Goal: Check status: Check status

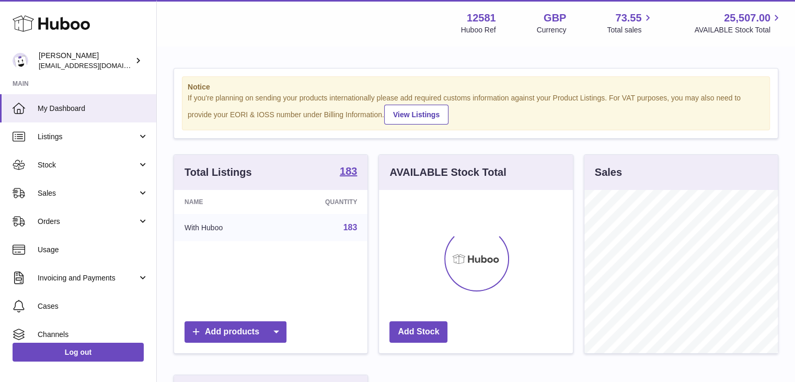
scroll to position [163, 194]
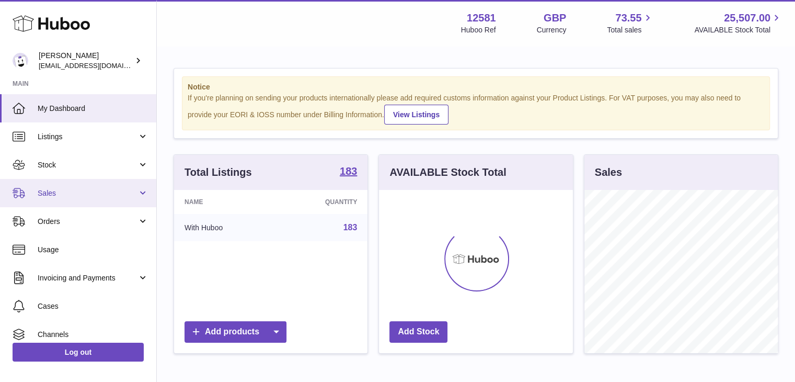
click at [71, 192] on span "Sales" at bounding box center [88, 193] width 100 height 10
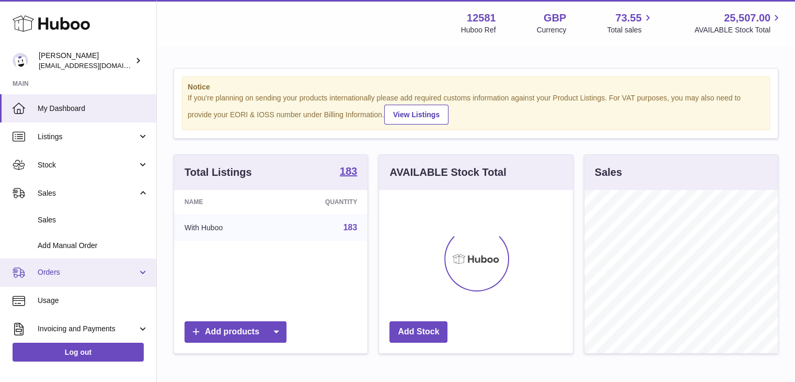
click at [41, 270] on span "Orders" at bounding box center [88, 272] width 100 height 10
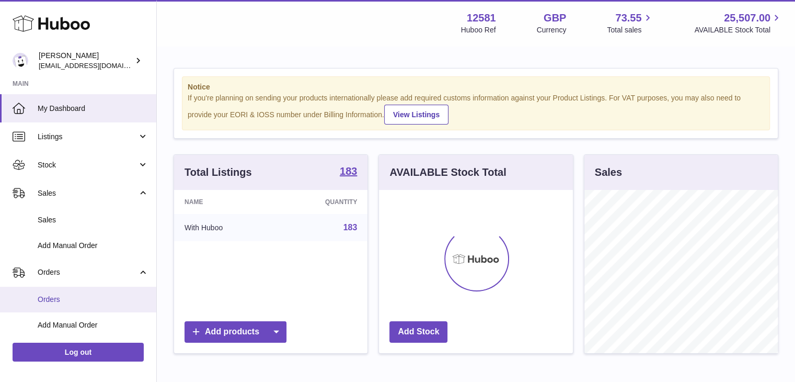
click at [44, 299] on span "Orders" at bounding box center [93, 299] width 111 height 10
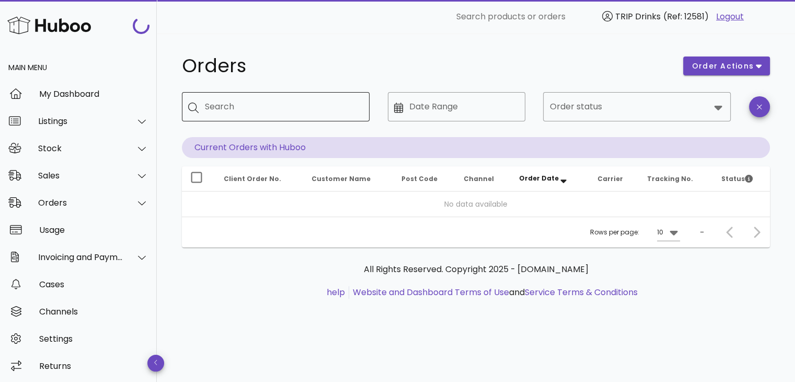
click at [265, 107] on input "Search" at bounding box center [283, 106] width 156 height 17
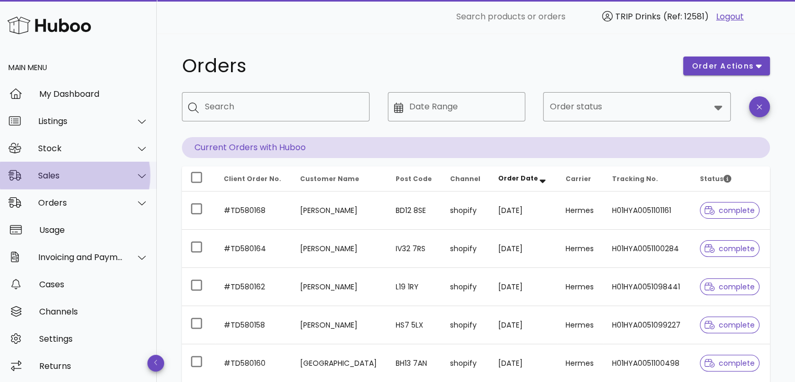
click at [83, 175] on div "Sales" at bounding box center [80, 175] width 85 height 10
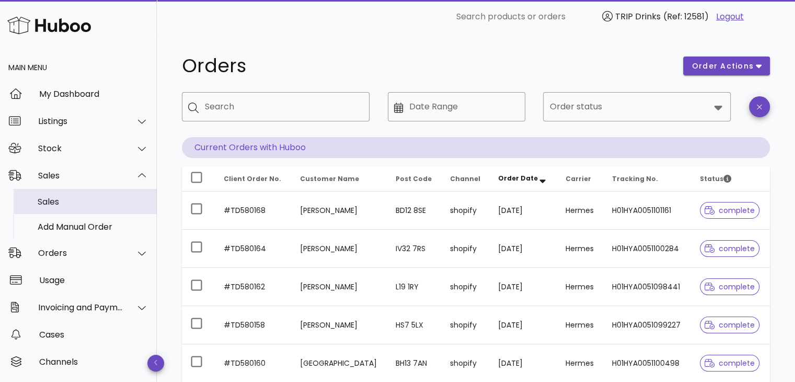
click at [54, 205] on div "Sales" at bounding box center [93, 202] width 111 height 10
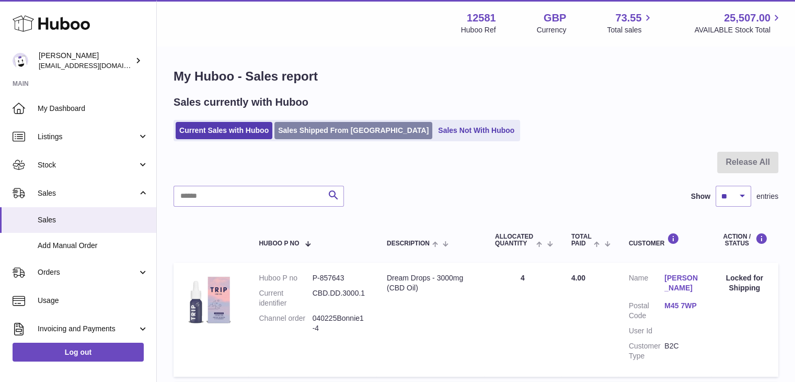
click at [336, 129] on link "Sales Shipped From [GEOGRAPHIC_DATA]" at bounding box center [353, 130] width 158 height 17
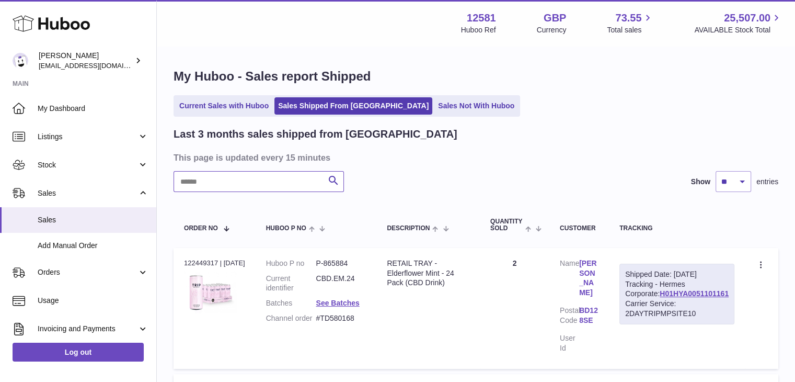
click at [261, 182] on input "text" at bounding box center [259, 181] width 170 height 21
paste input "********"
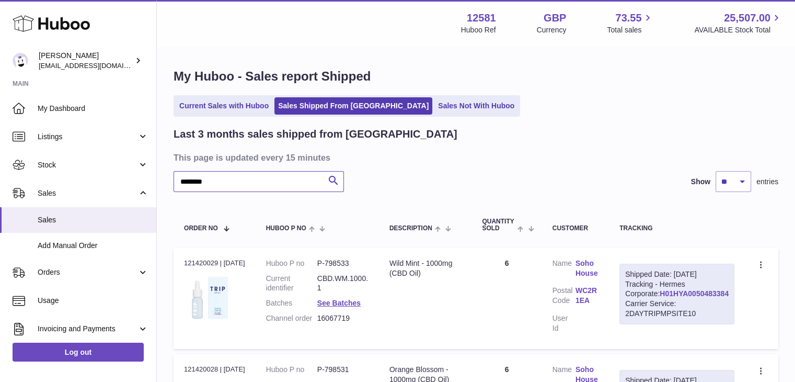
type input "********"
click at [693, 297] on link "H01HYA0050483384" at bounding box center [694, 293] width 69 height 8
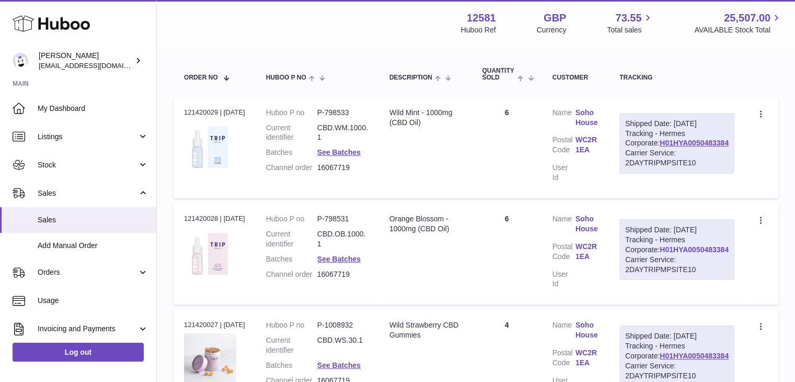
click at [669, 253] on link "H01HYA0050483384" at bounding box center [694, 249] width 69 height 8
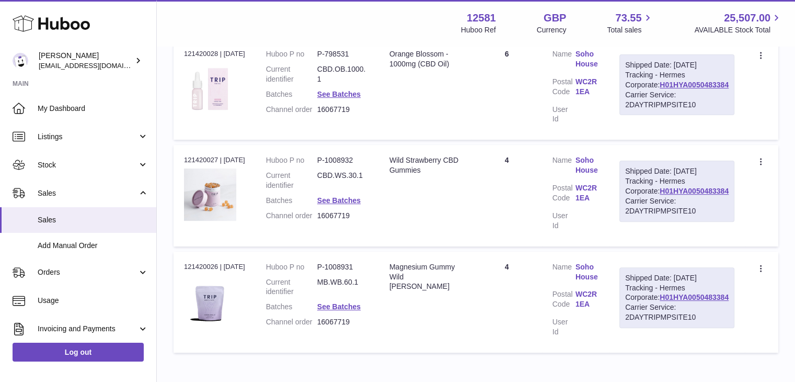
scroll to position [324, 0]
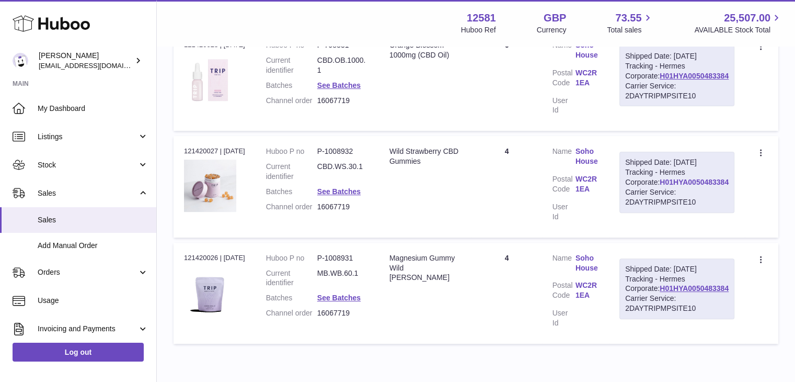
click at [684, 186] on link "H01HYA0050483384" at bounding box center [694, 182] width 69 height 8
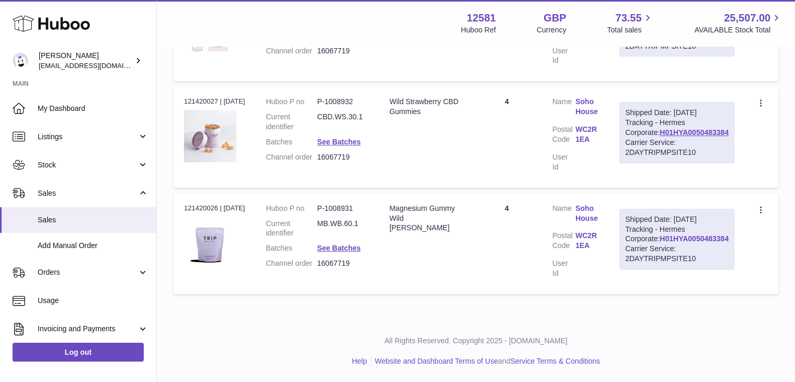
click at [665, 243] on link "H01HYA0050483384" at bounding box center [694, 238] width 69 height 8
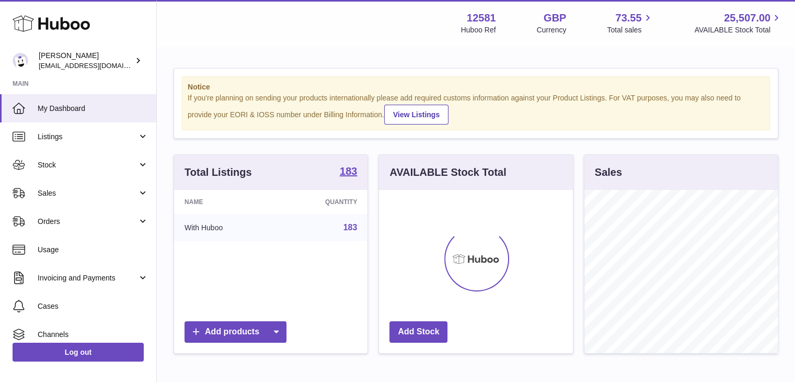
scroll to position [163, 194]
click at [129, 216] on span "Orders" at bounding box center [88, 221] width 100 height 10
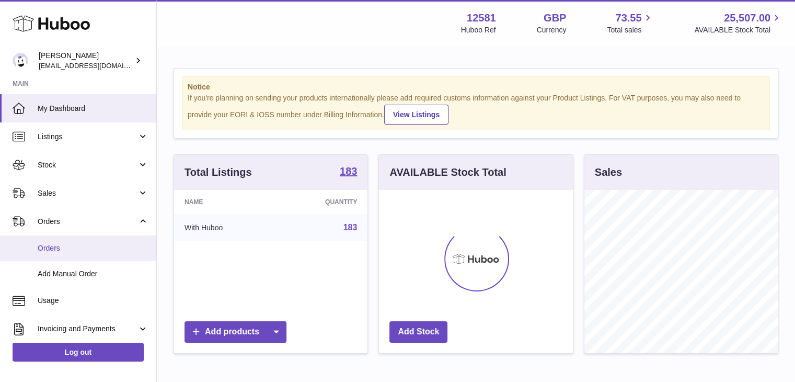
click at [78, 251] on span "Orders" at bounding box center [93, 248] width 111 height 10
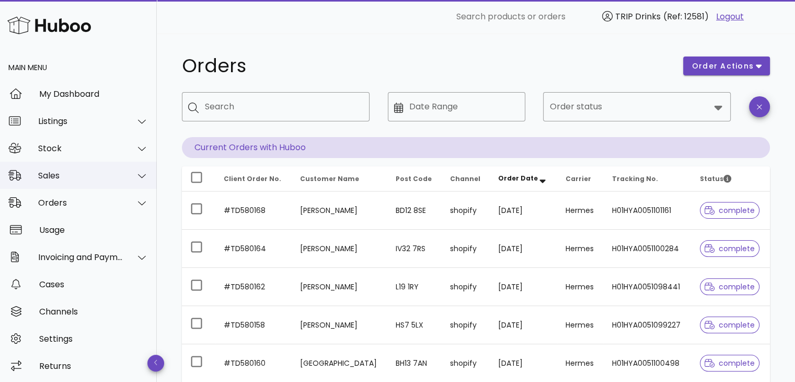
click at [123, 180] on div at bounding box center [135, 176] width 25 height 26
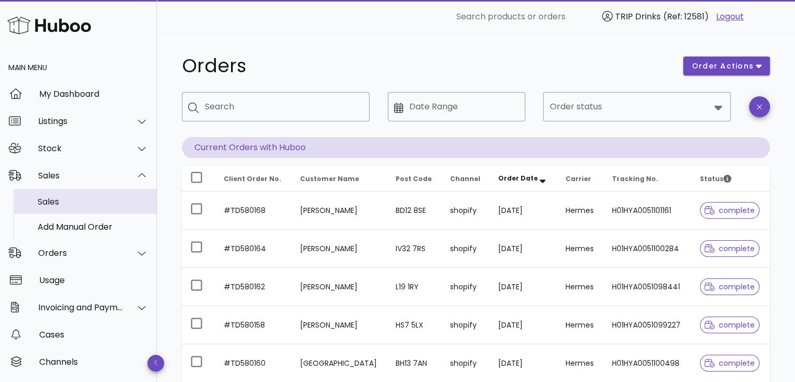
click at [53, 197] on div "Sales" at bounding box center [93, 202] width 111 height 10
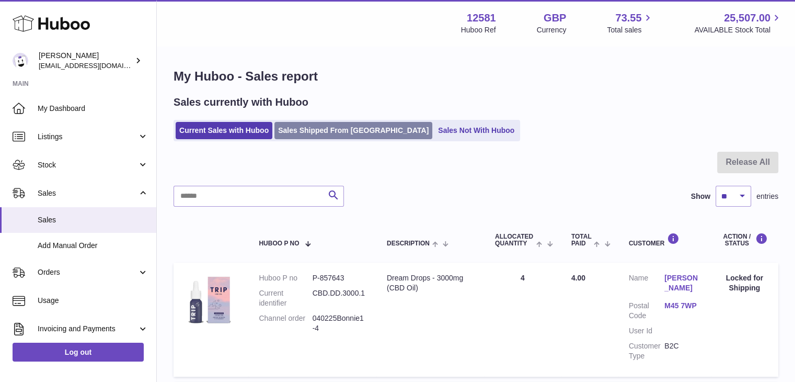
click at [329, 122] on link "Sales Shipped From [GEOGRAPHIC_DATA]" at bounding box center [353, 130] width 158 height 17
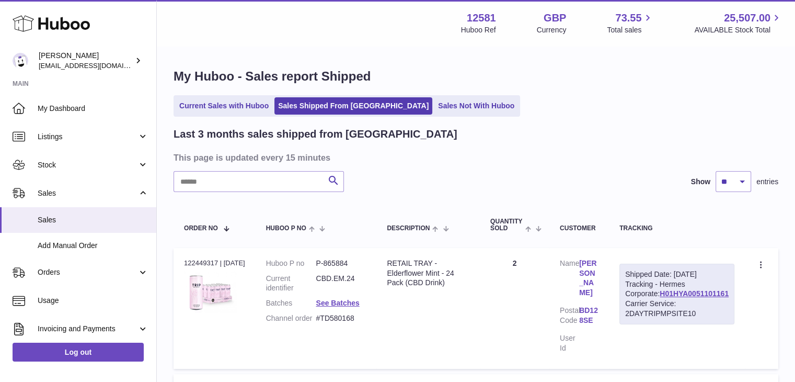
click at [214, 186] on input "text" at bounding box center [259, 181] width 170 height 21
paste input "********"
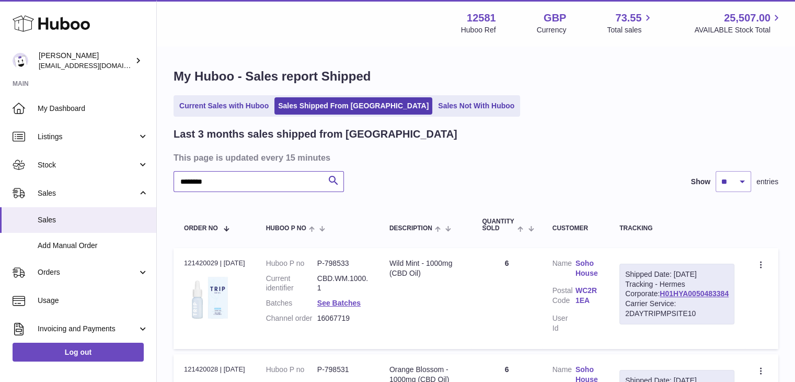
type input "********"
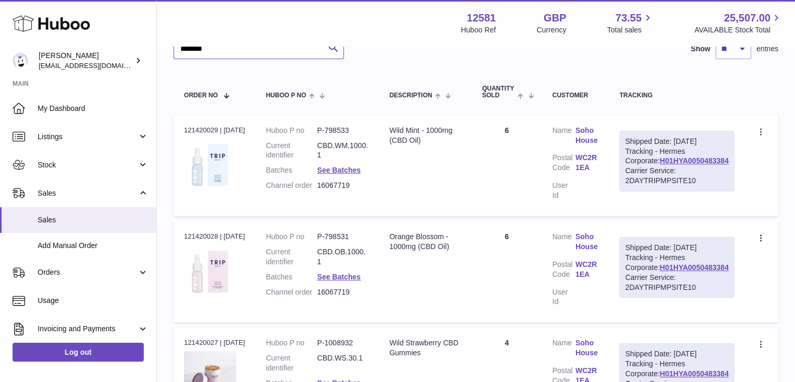
scroll to position [131, 0]
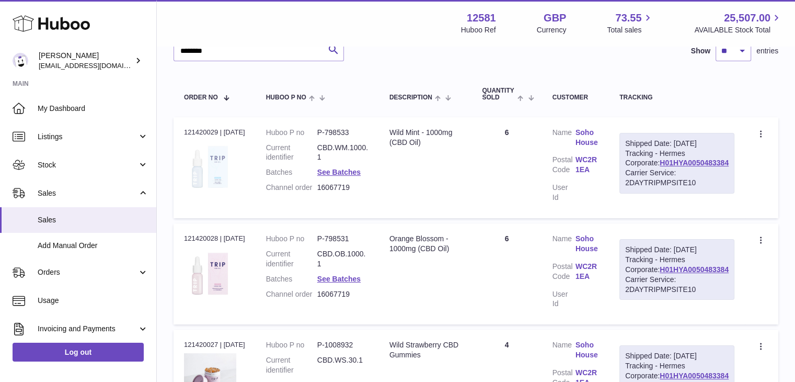
click at [190, 167] on img at bounding box center [210, 166] width 52 height 52
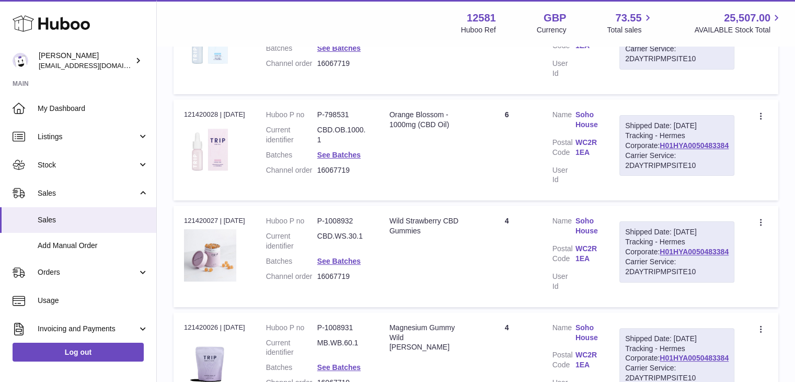
scroll to position [318, 0]
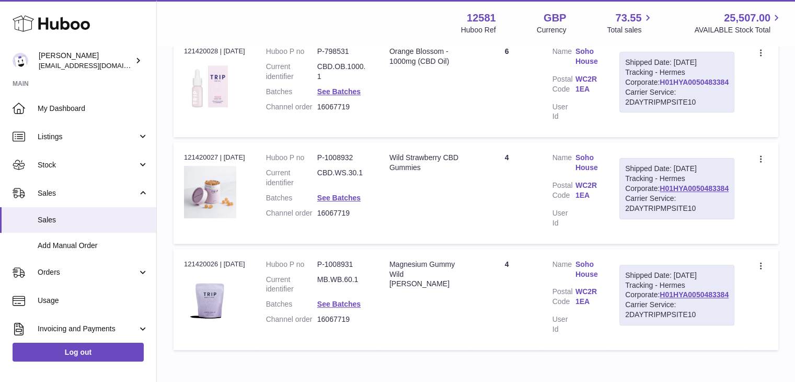
click at [675, 86] on link "H01HYA0050483384" at bounding box center [694, 82] width 69 height 8
